Goal: Transaction & Acquisition: Purchase product/service

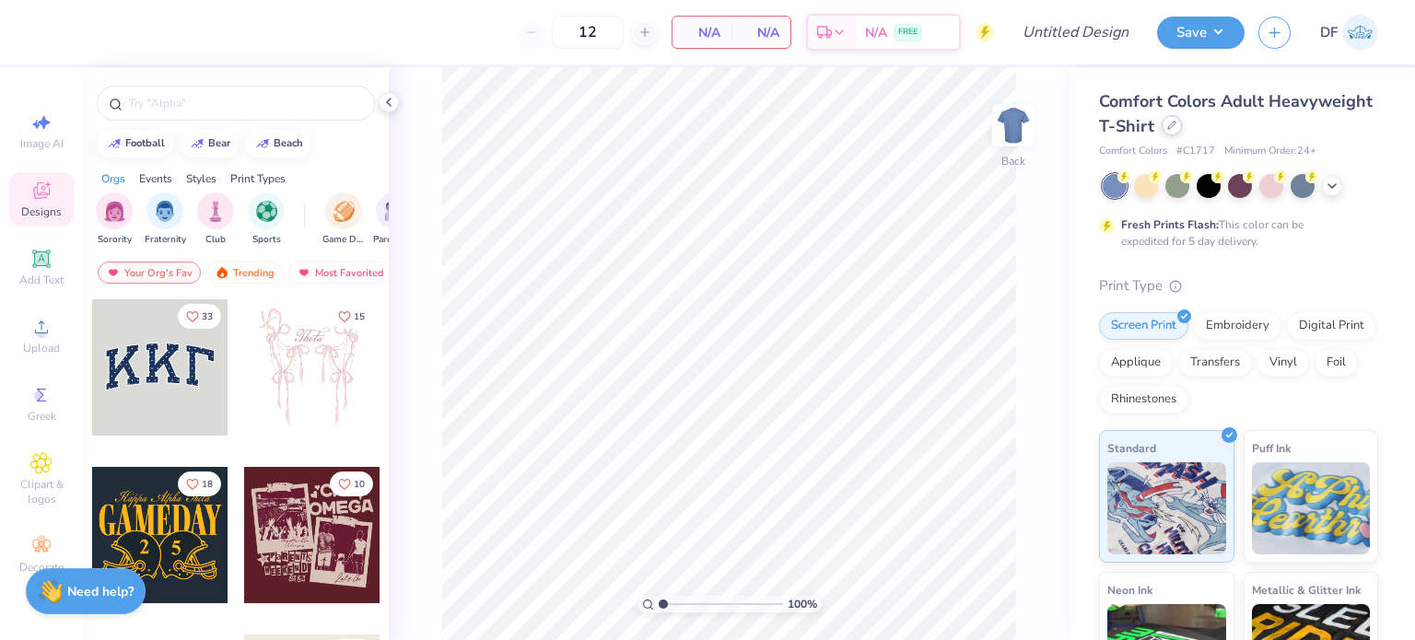
click at [1175, 124] on icon at bounding box center [1171, 125] width 7 height 7
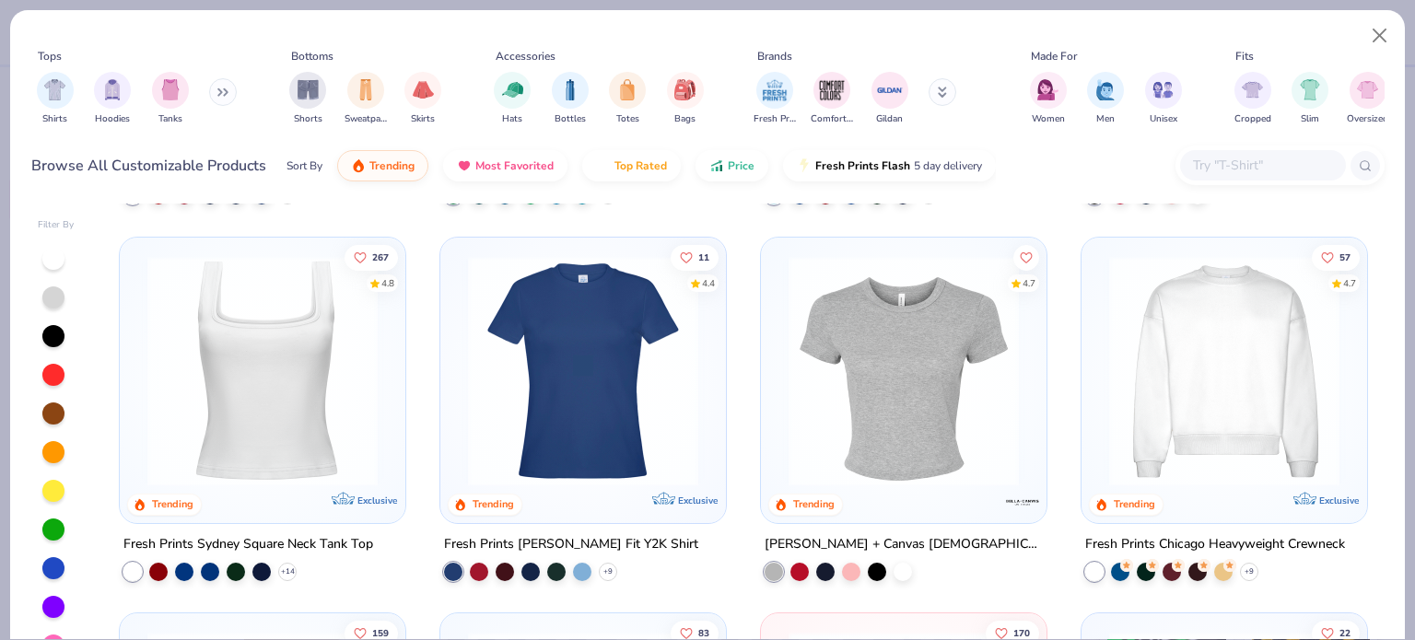
scroll to position [859, 0]
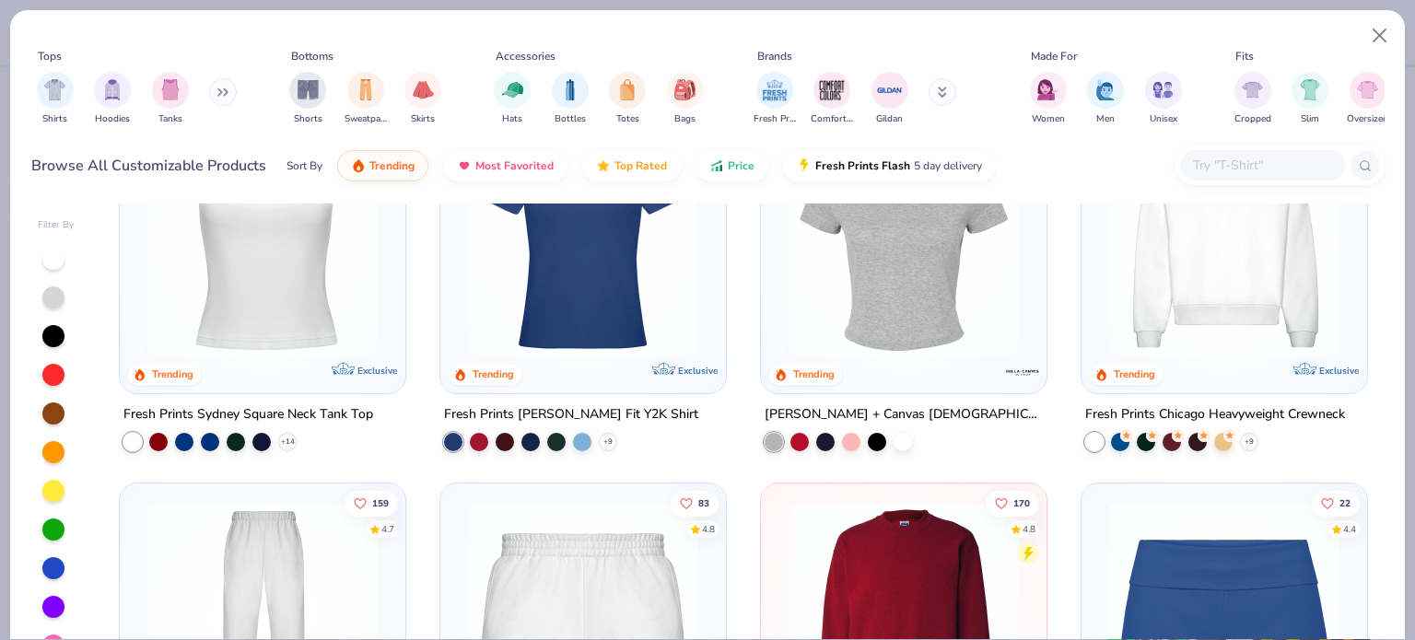
click at [1144, 292] on img at bounding box center [1224, 240] width 249 height 230
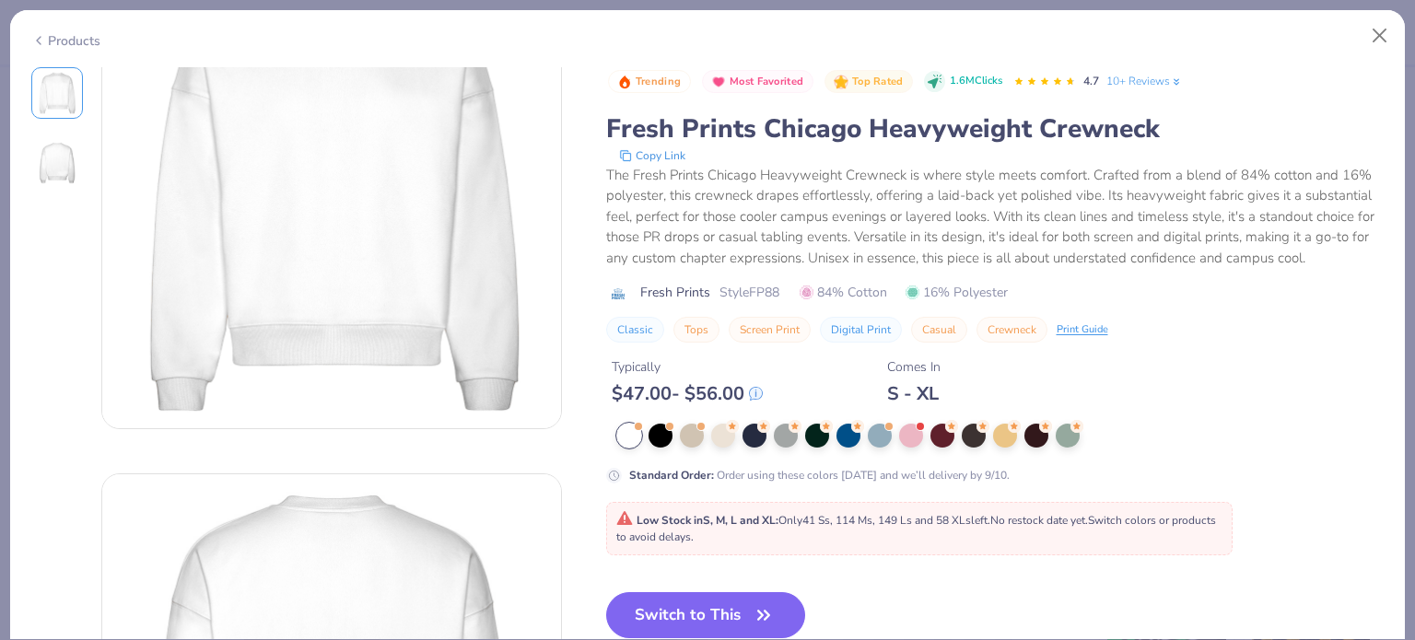
scroll to position [123, 0]
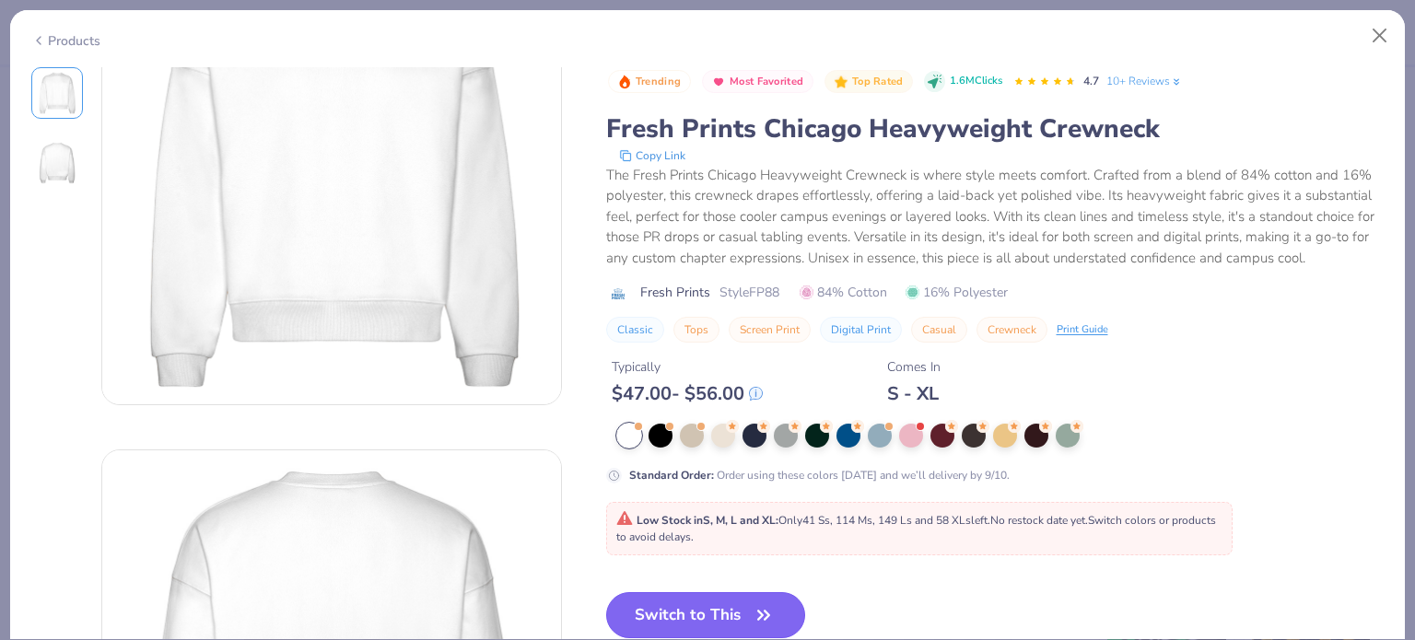
click at [721, 611] on button "Switch to This" at bounding box center [706, 615] width 200 height 46
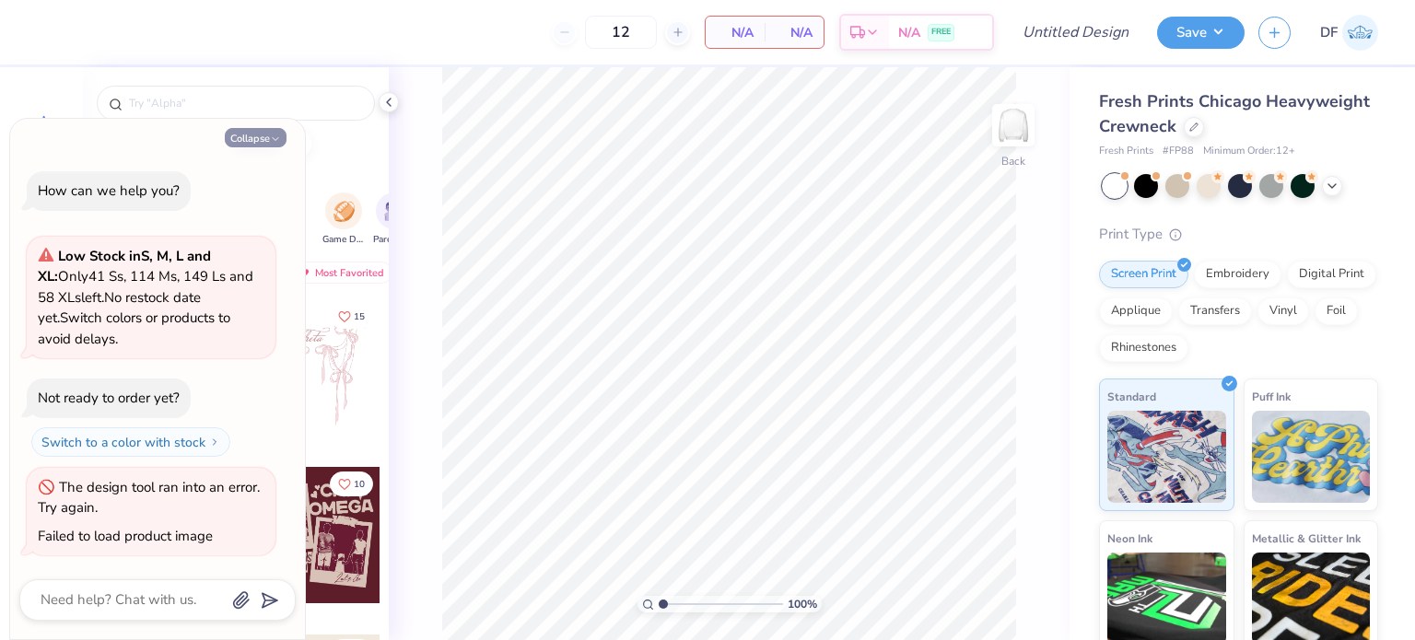
click at [252, 134] on button "Collapse" at bounding box center [256, 137] width 62 height 19
type textarea "x"
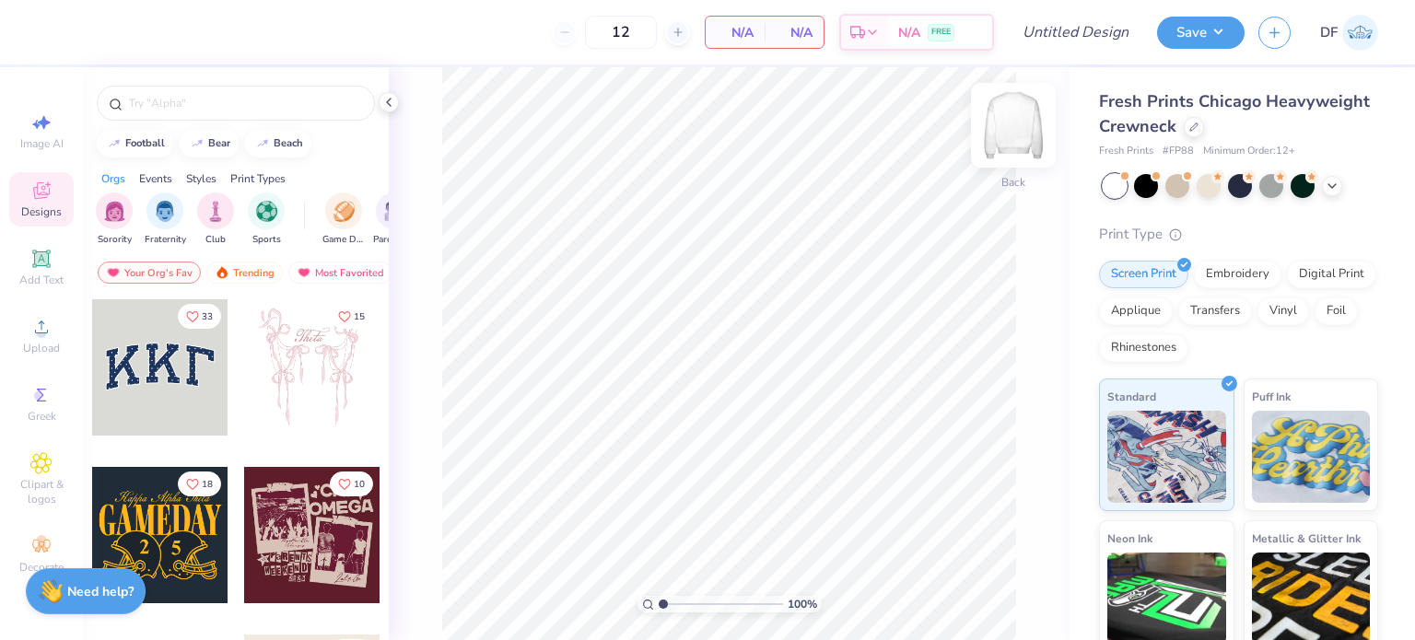
click at [1010, 129] on img at bounding box center [1013, 125] width 74 height 74
click at [1010, 132] on img at bounding box center [1013, 125] width 74 height 74
drag, startPoint x: 410, startPoint y: 25, endPoint x: 1035, endPoint y: 653, distance: 886.5
click at [1035, 639] on html "12 N/A Per Item N/A Total Est. Delivery N/A FREE Design Title Save DF Image AI …" at bounding box center [707, 320] width 1415 height 640
click at [392, 95] on icon at bounding box center [388, 102] width 15 height 15
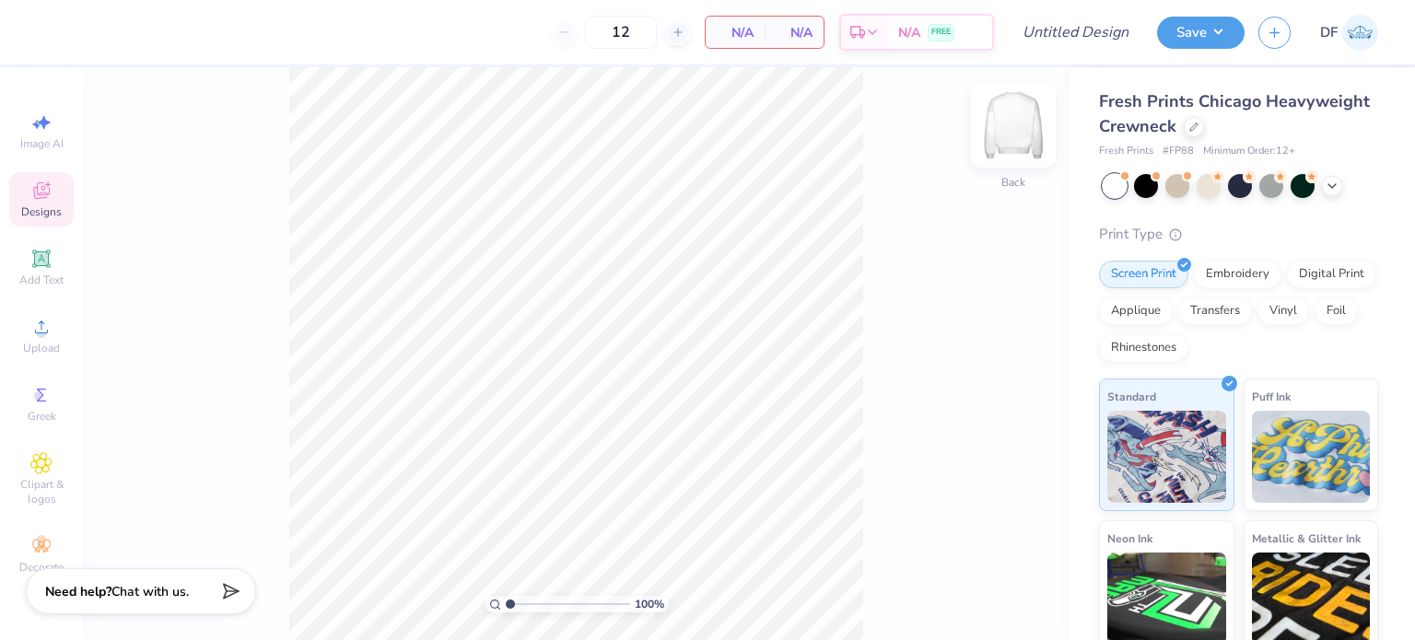
click at [1008, 137] on img at bounding box center [1013, 125] width 74 height 74
click at [1025, 154] on img at bounding box center [1013, 125] width 74 height 74
click at [1024, 154] on img at bounding box center [1013, 125] width 74 height 74
click at [1024, 144] on img at bounding box center [1013, 125] width 37 height 37
click at [1024, 154] on div at bounding box center [1013, 125] width 85 height 85
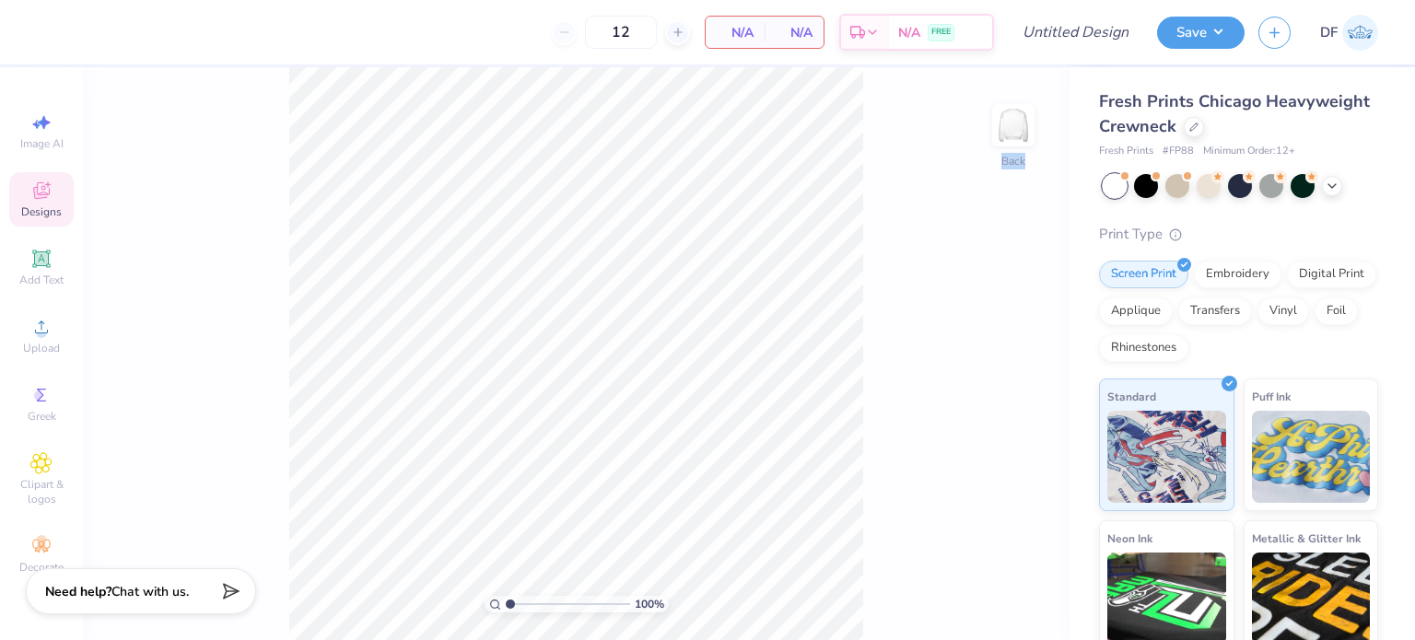
click at [1024, 154] on div "Back" at bounding box center [1013, 136] width 42 height 65
click at [1023, 154] on div "Front" at bounding box center [1013, 136] width 42 height 65
click at [1017, 143] on img at bounding box center [1013, 125] width 74 height 74
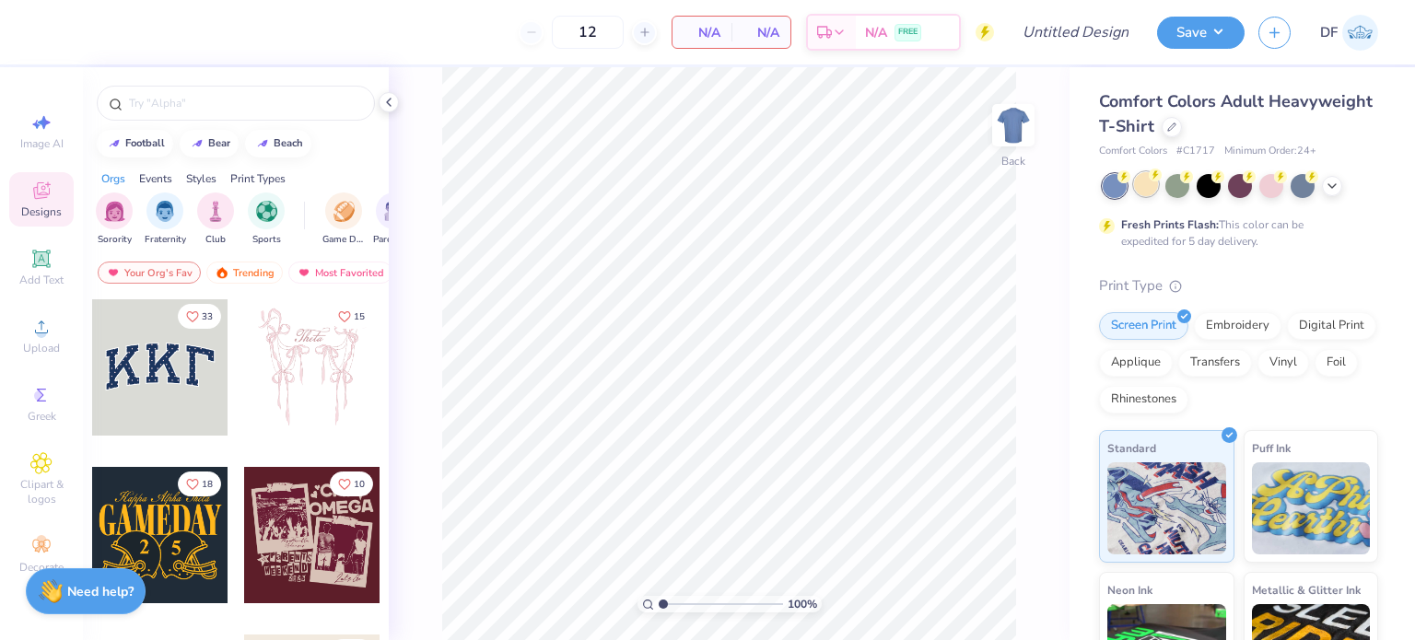
click at [1140, 172] on div at bounding box center [1146, 184] width 24 height 24
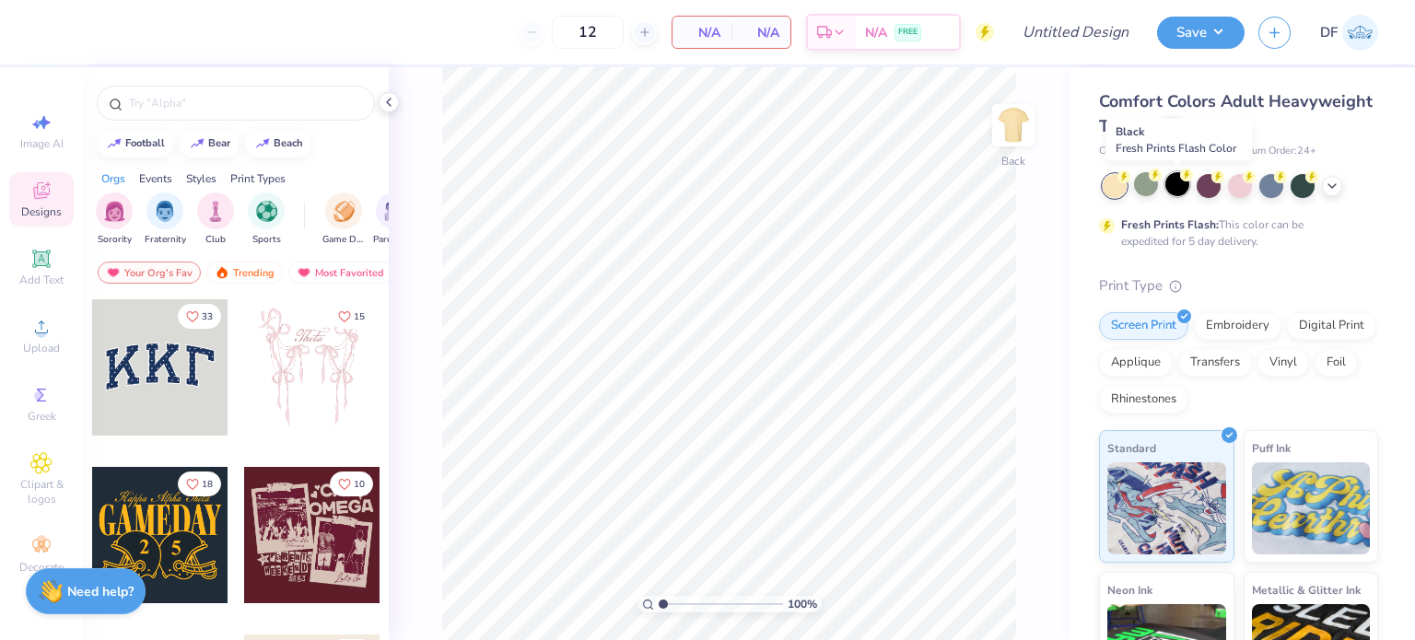
click at [1130, 179] on circle at bounding box center [1123, 176] width 13 height 13
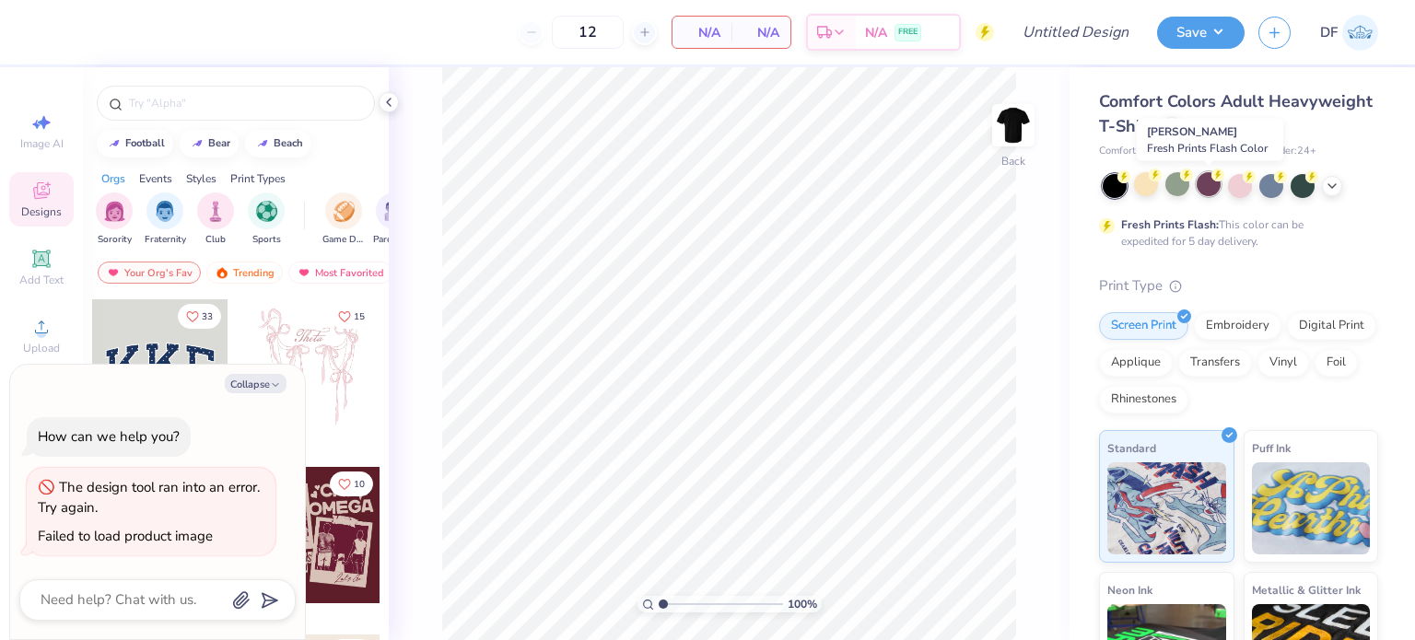
click at [1208, 187] on div at bounding box center [1209, 184] width 24 height 24
click at [1184, 181] on div at bounding box center [1177, 184] width 24 height 24
click at [1182, 131] on div at bounding box center [1172, 125] width 20 height 20
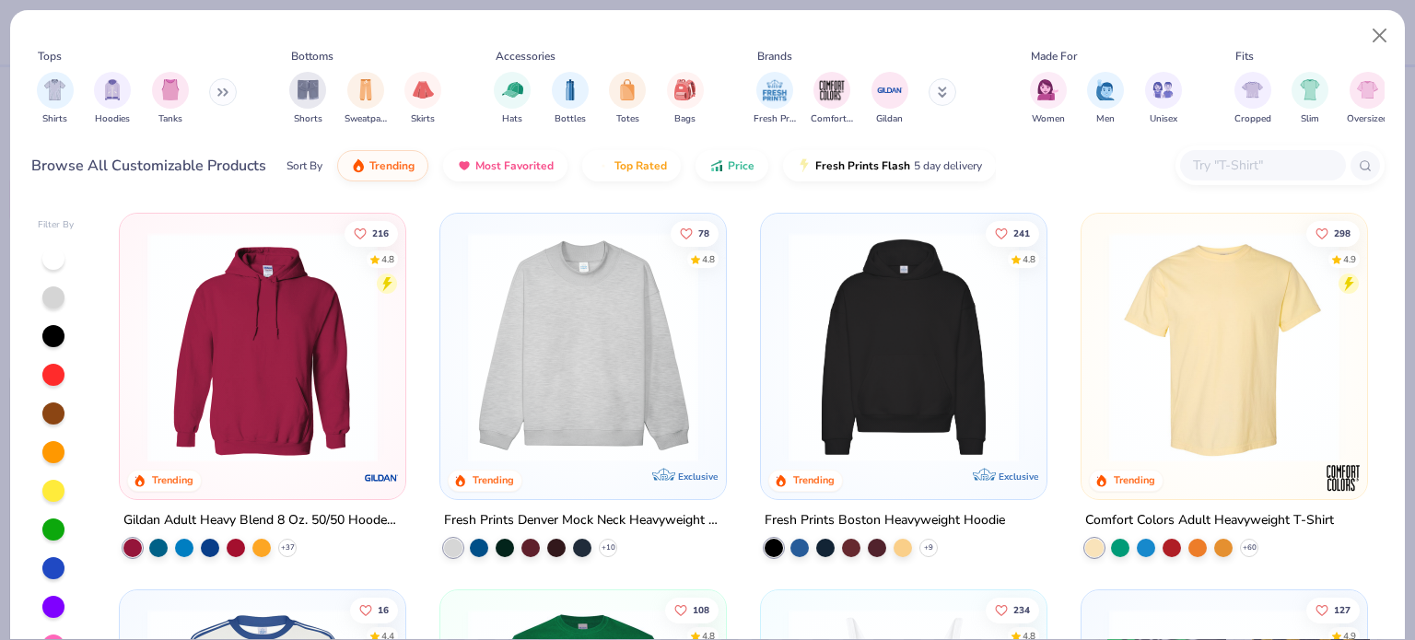
click at [209, 333] on img at bounding box center [262, 347] width 249 height 230
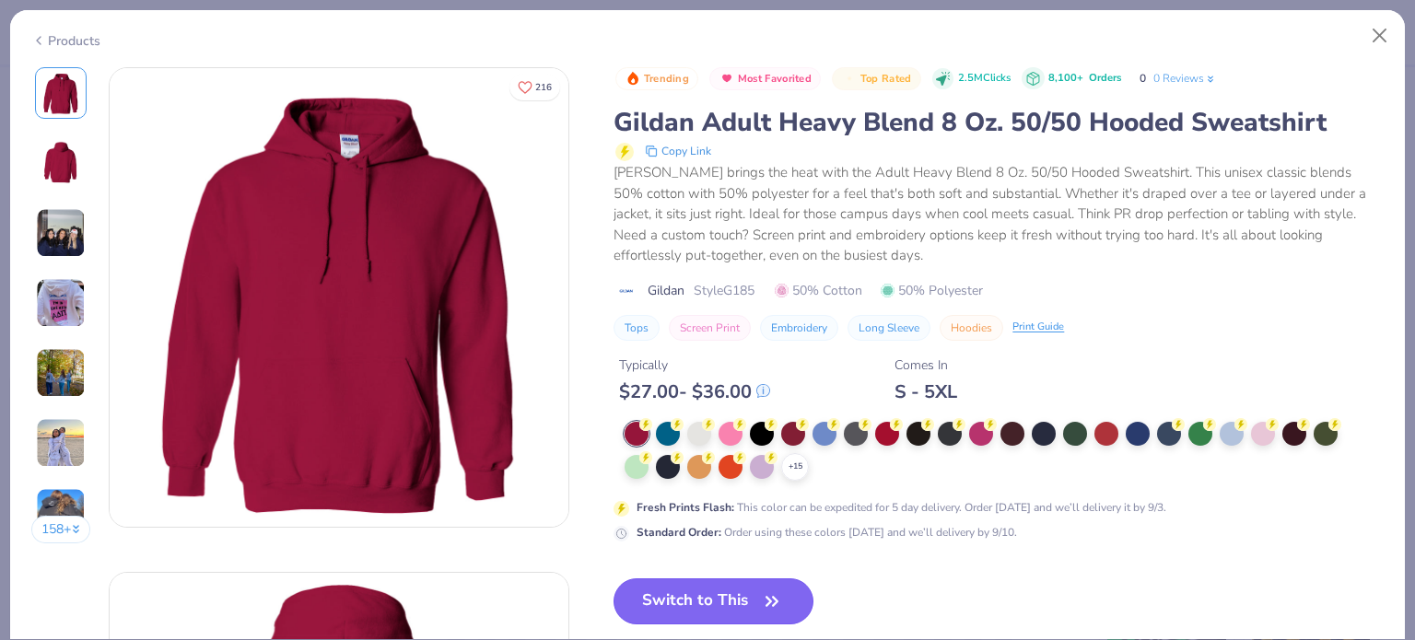
click at [770, 595] on icon "button" at bounding box center [772, 602] width 26 height 26
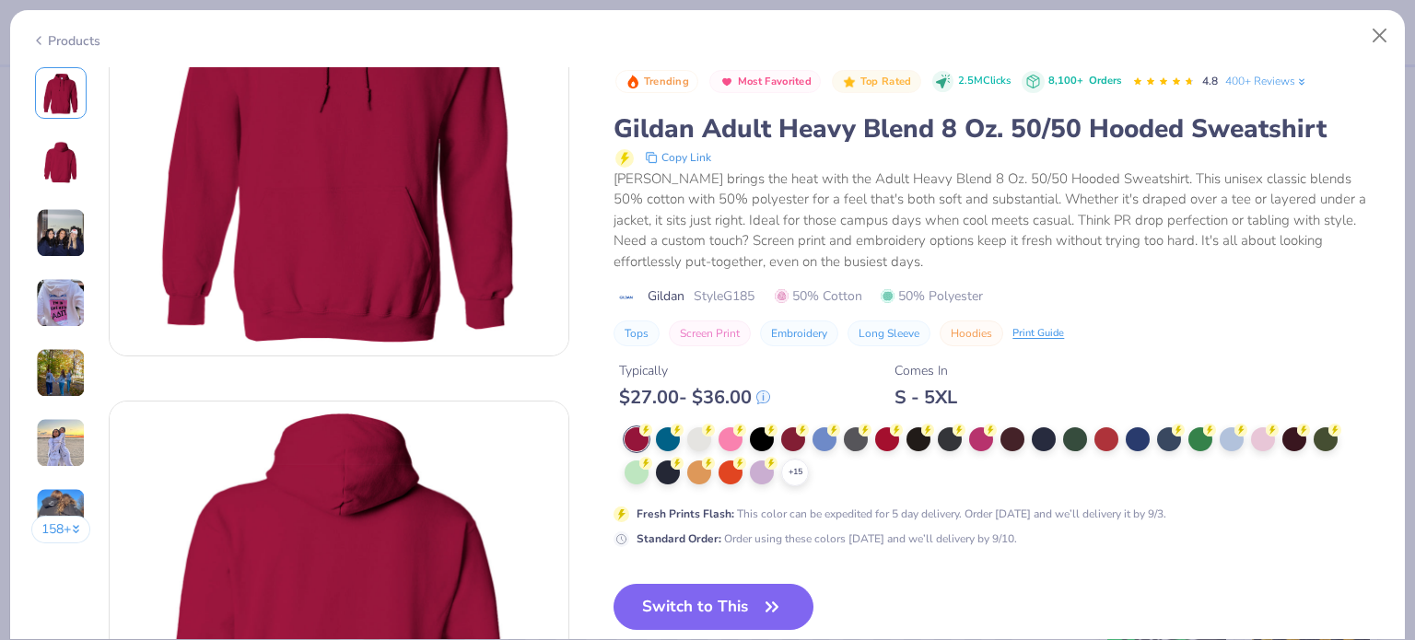
scroll to position [245, 0]
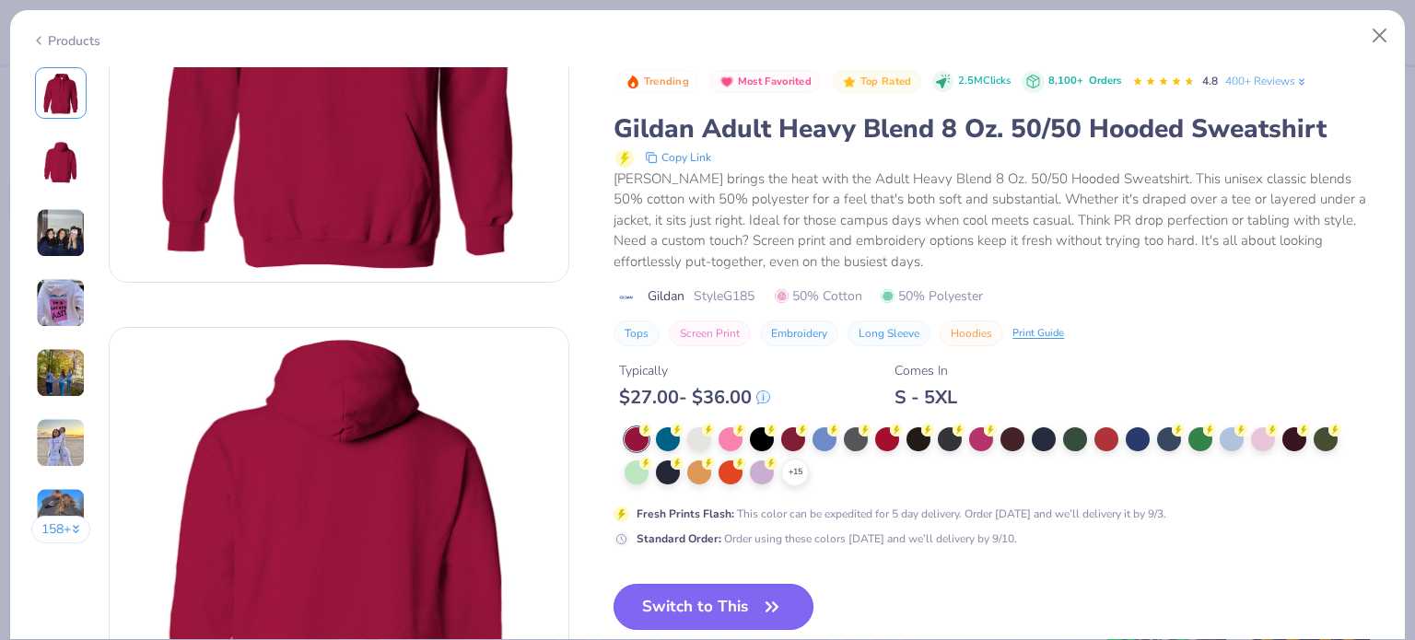
click at [770, 602] on icon "button" at bounding box center [771, 606] width 11 height 8
click at [781, 602] on icon "button" at bounding box center [772, 607] width 26 height 26
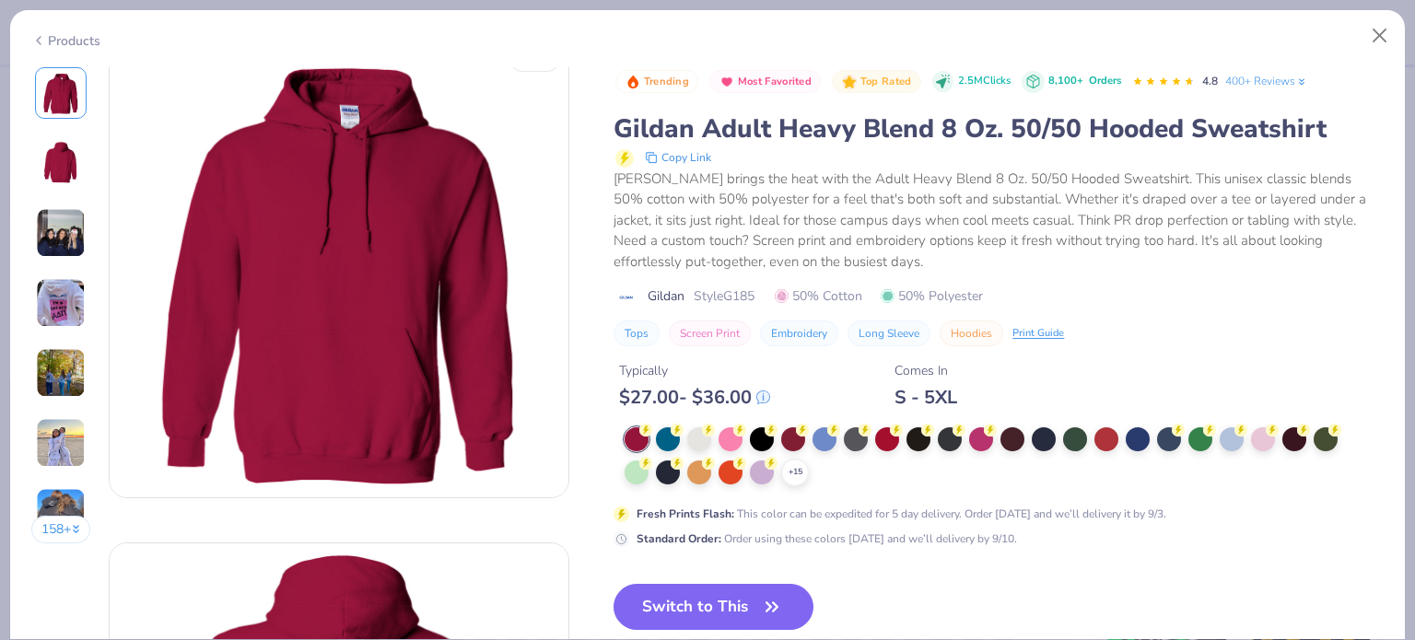
scroll to position [0, 0]
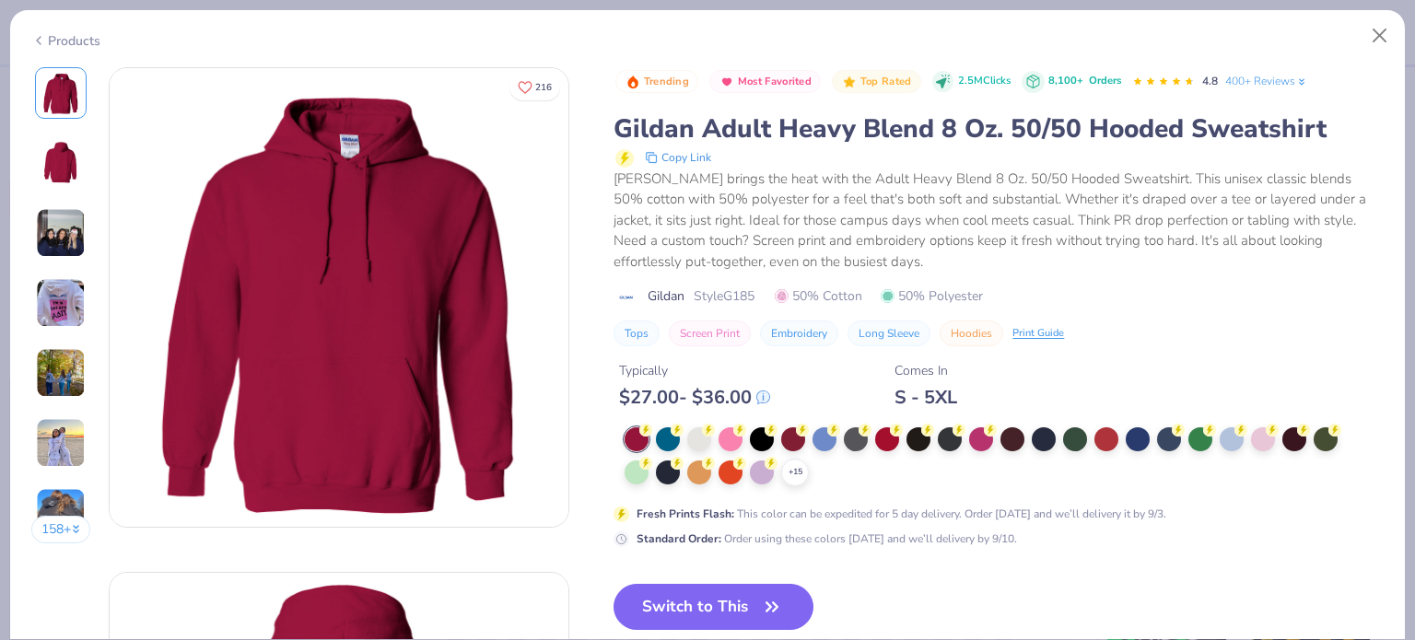
drag, startPoint x: 791, startPoint y: 598, endPoint x: 1395, endPoint y: 416, distance: 630.0
click at [792, 598] on button "Switch to This" at bounding box center [713, 607] width 200 height 46
click at [1378, 40] on button "Close" at bounding box center [1379, 35] width 35 height 35
click at [1381, 29] on button "Close" at bounding box center [1379, 35] width 35 height 35
click at [1377, 35] on button "Close" at bounding box center [1379, 35] width 35 height 35
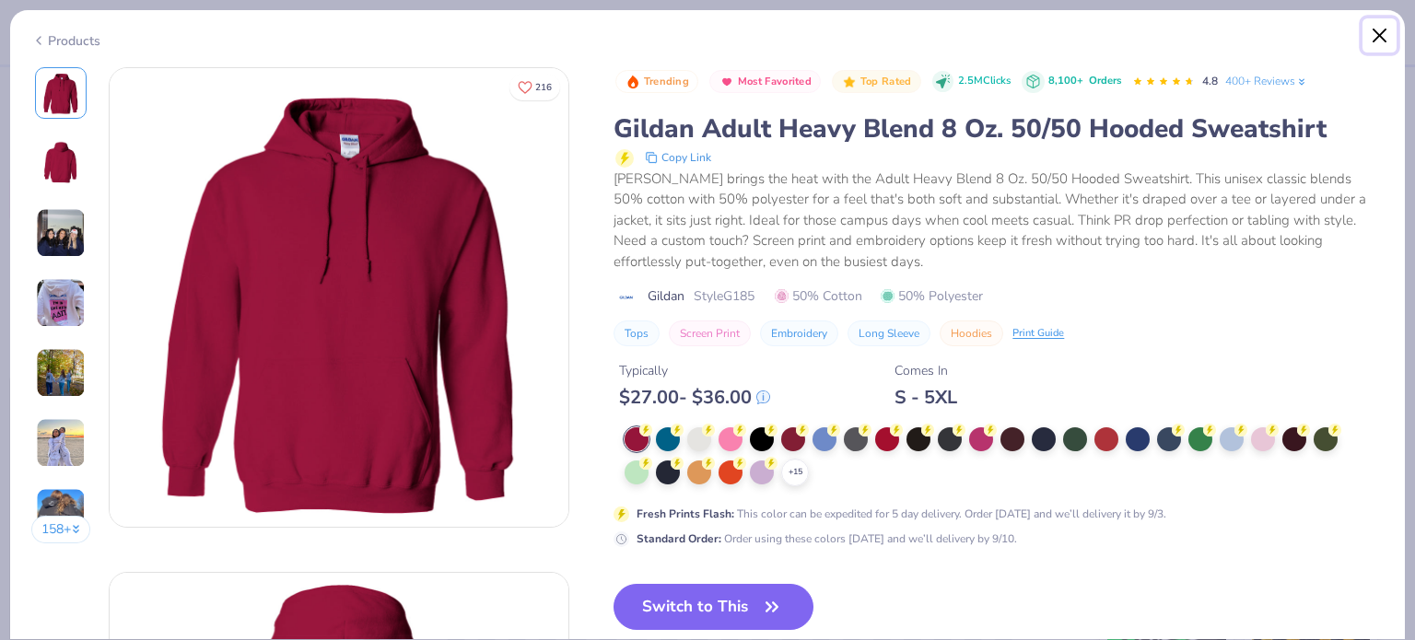
click at [1378, 27] on button "Close" at bounding box center [1379, 35] width 35 height 35
click at [40, 37] on polyline at bounding box center [39, 40] width 4 height 7
type textarea "x"
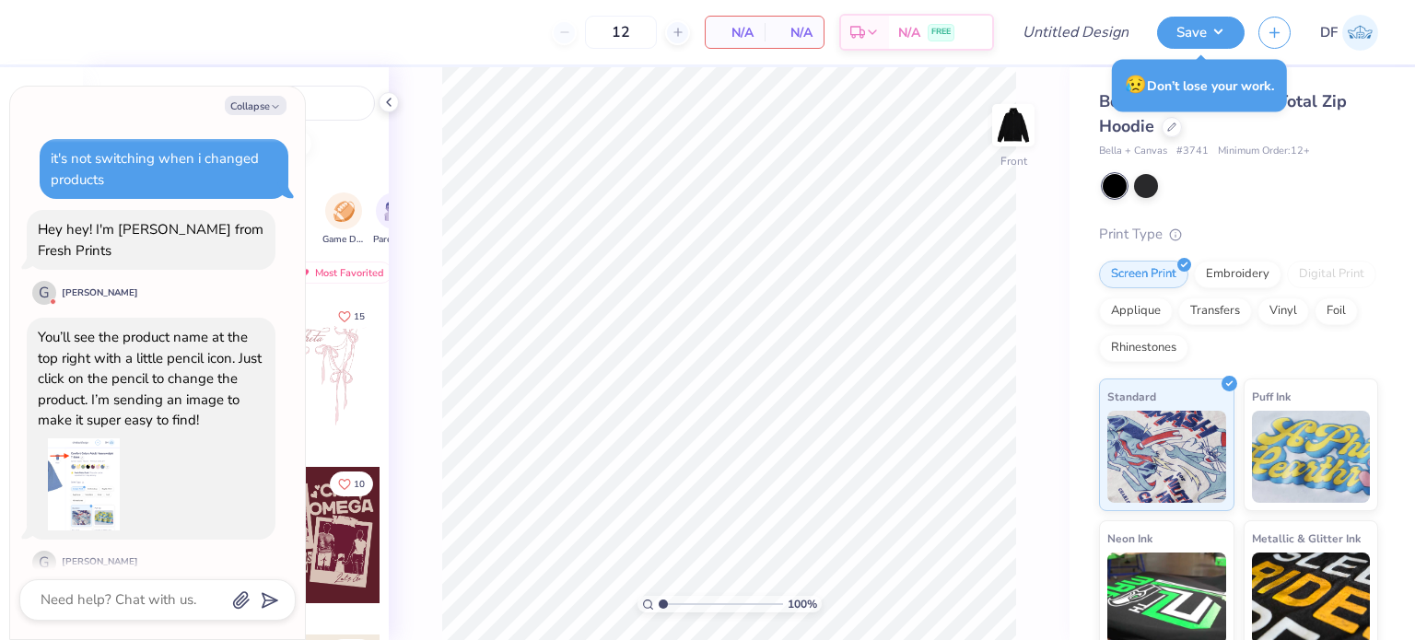
scroll to position [695, 0]
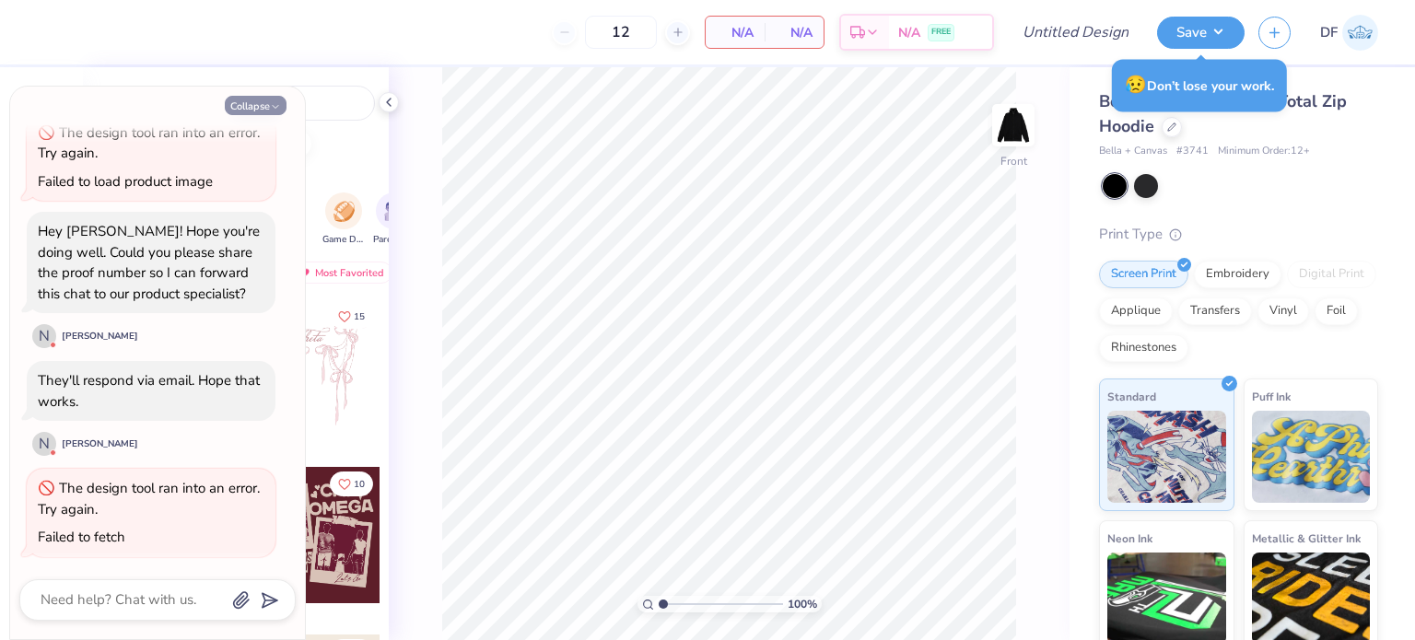
drag, startPoint x: 275, startPoint y: 108, endPoint x: 253, endPoint y: 96, distance: 24.3
click at [273, 106] on polyline "button" at bounding box center [276, 107] width 6 height 3
type textarea "x"
